Goal: Use online tool/utility: Utilize a website feature to perform a specific function

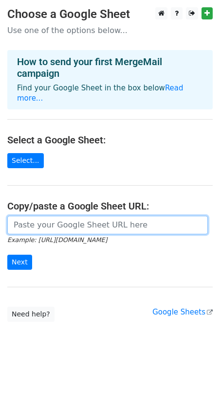
click at [26, 222] on input "url" at bounding box center [107, 225] width 200 height 18
paste input "https://docs.google.com/spreadsheets/d/15zkNYipgFDkKrIqbl5YSf9OH7McoVWLhEkUvhZL…"
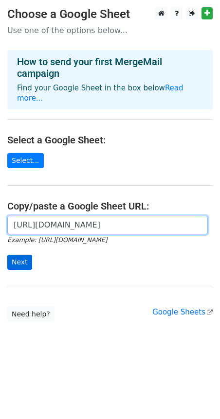
type input "https://docs.google.com/spreadsheets/d/15zkNYipgFDkKrIqbl5YSf9OH7McoVWLhEkUvhZL…"
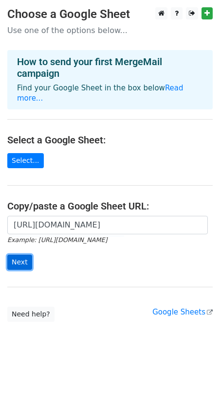
scroll to position [0, 0]
click at [26, 255] on input "Next" at bounding box center [19, 262] width 25 height 15
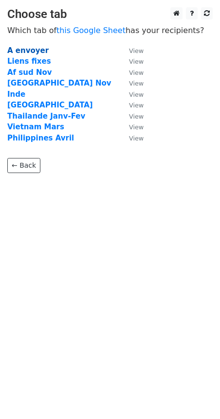
click at [32, 48] on strong "A envoyer" at bounding box center [27, 50] width 41 height 9
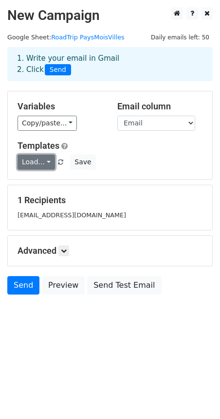
click at [40, 161] on link "Load..." at bounding box center [35, 162] width 37 height 15
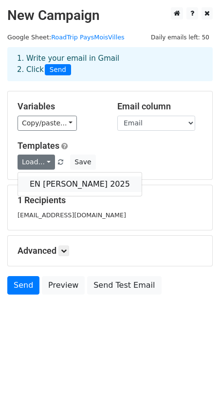
click at [57, 183] on link "EN Long JA 2025" at bounding box center [79, 184] width 123 height 16
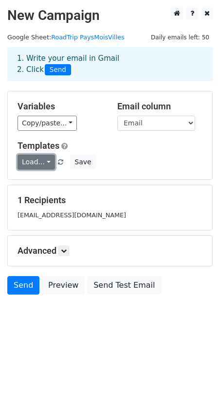
click at [44, 161] on link "Load..." at bounding box center [35, 162] width 37 height 15
click at [39, 159] on link "Load..." at bounding box center [35, 162] width 37 height 15
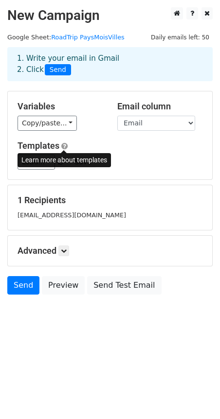
click at [65, 145] on span at bounding box center [64, 145] width 6 height 7
click at [61, 172] on div "Variables Copy/paste... {{Pays}} {{Club_name}} {{Email}} {{Instagram}} {{Music_…" at bounding box center [110, 135] width 204 height 88
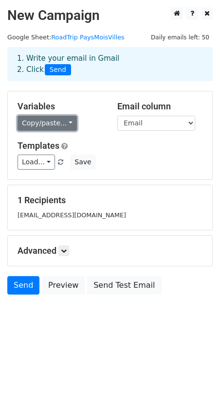
click at [50, 118] on link "Copy/paste..." at bounding box center [46, 123] width 59 height 15
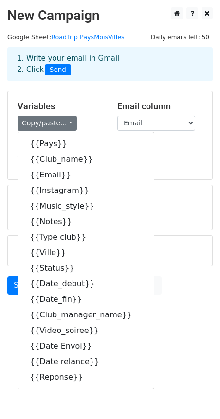
click at [161, 304] on body "New Campaign Daily emails left: 50 Google Sheet: RoadTrip PaysMoisVilles 1. Wri…" at bounding box center [110, 172] width 220 height 331
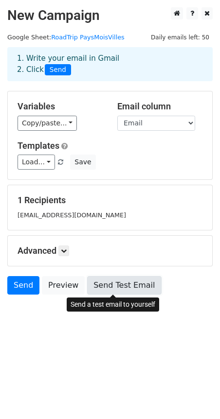
click at [134, 289] on link "Send Test Email" at bounding box center [124, 285] width 74 height 18
